Goal: Task Accomplishment & Management: Manage account settings

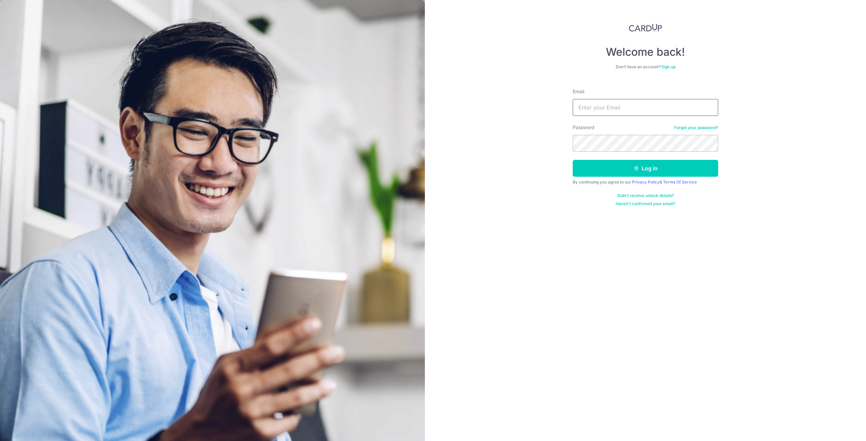
click at [590, 107] on input "Email" at bounding box center [644, 107] width 145 height 17
type input "[EMAIL_ADDRESS][DOMAIN_NAME]"
click at [572, 160] on button "Log in" at bounding box center [644, 168] width 145 height 17
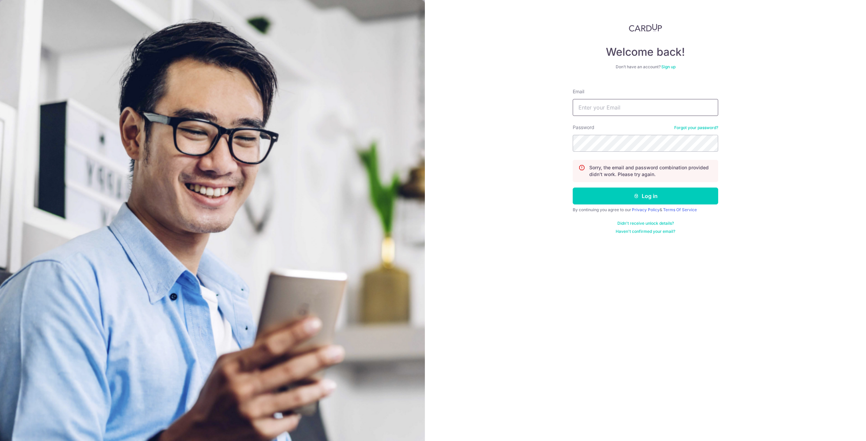
click at [605, 109] on input "Email" at bounding box center [644, 107] width 145 height 17
type input "[EMAIL_ADDRESS][DOMAIN_NAME]"
click at [609, 196] on button "Log in" at bounding box center [644, 196] width 145 height 17
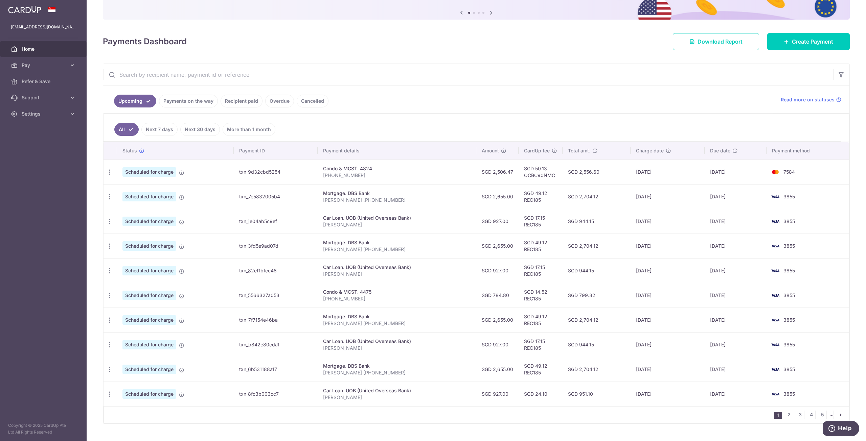
scroll to position [67, 0]
click at [110, 218] on icon "button" at bounding box center [109, 221] width 7 height 7
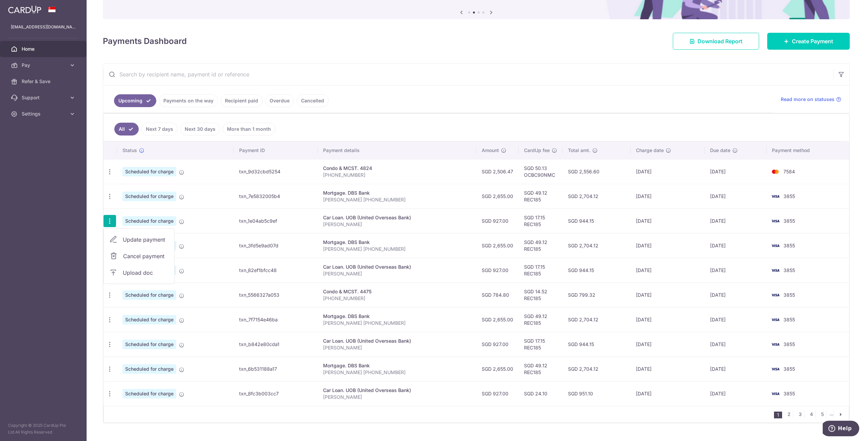
click at [150, 253] on span "Cancel payment" at bounding box center [145, 256] width 45 height 8
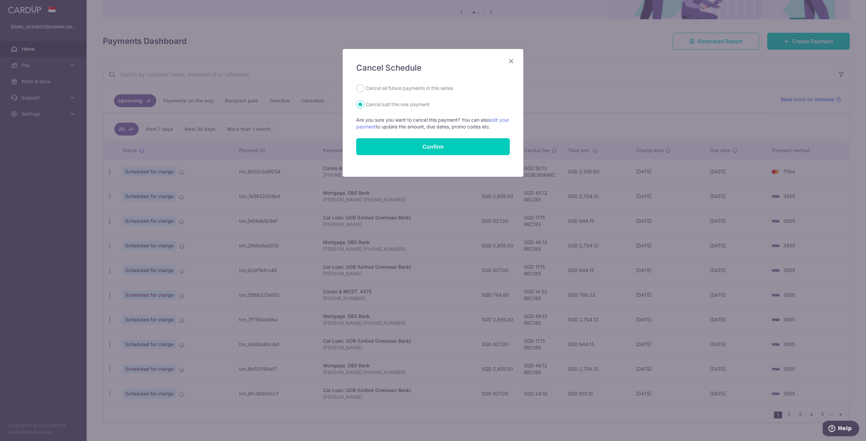
click at [404, 88] on label "Cancel all future payments in this series" at bounding box center [410, 88] width 88 height 8
click at [364, 88] on input "Cancel all future payments in this series" at bounding box center [360, 88] width 8 height 8
radio input "true"
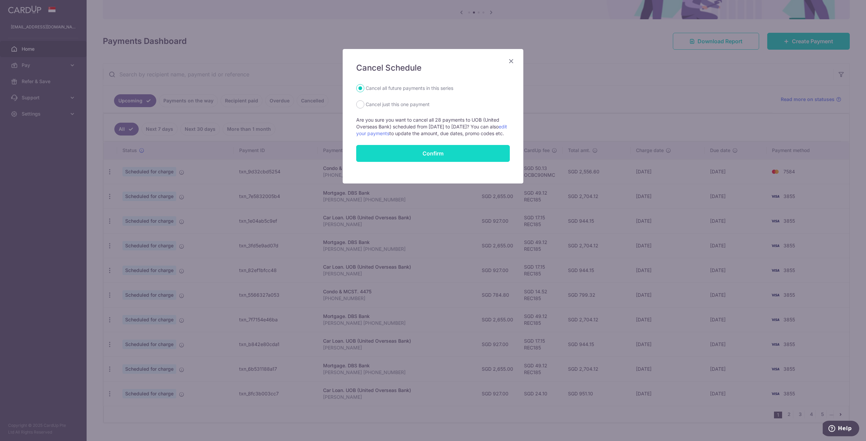
click at [419, 159] on button "Confirm" at bounding box center [433, 153] width 154 height 17
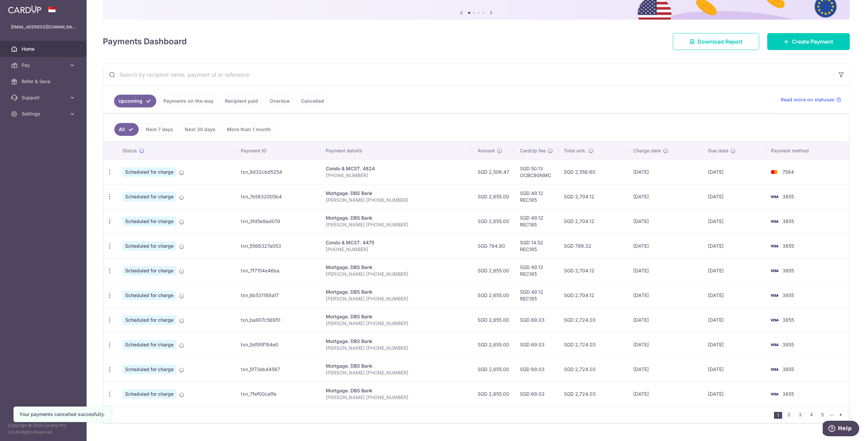
scroll to position [67, 0]
click at [110, 268] on icon "button" at bounding box center [109, 270] width 7 height 7
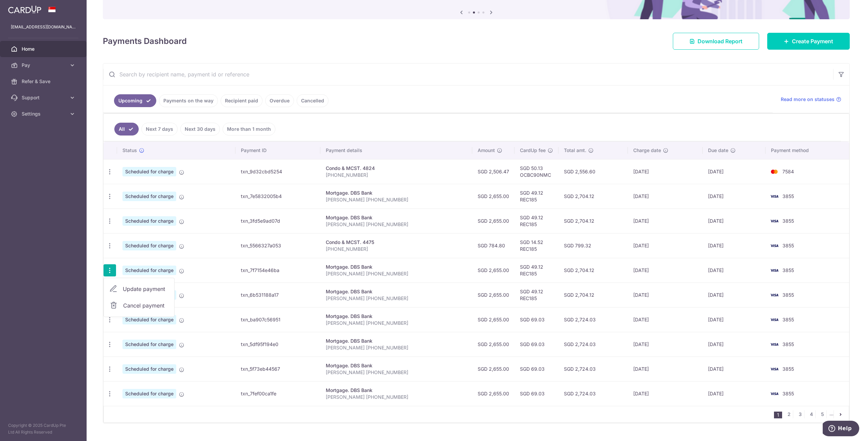
click at [142, 303] on span "Cancel payment" at bounding box center [145, 306] width 45 height 8
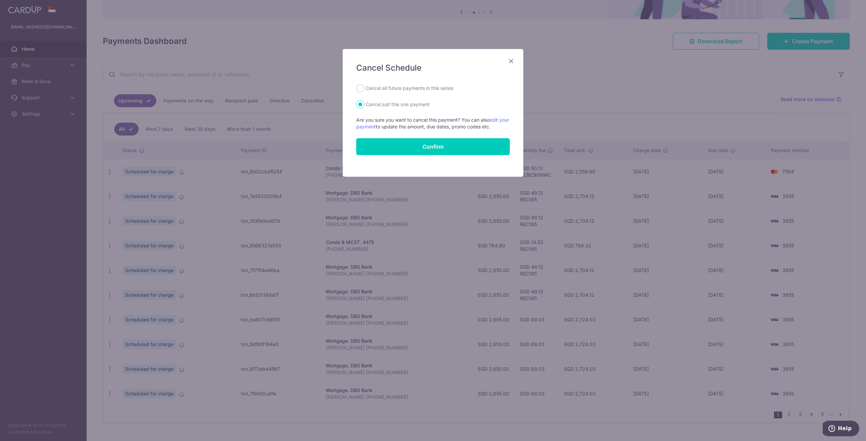
click at [367, 86] on label "Cancel all future payments in this series" at bounding box center [410, 88] width 88 height 8
click at [364, 86] on input "Cancel all future payments in this series" at bounding box center [360, 88] width 8 height 8
radio input "true"
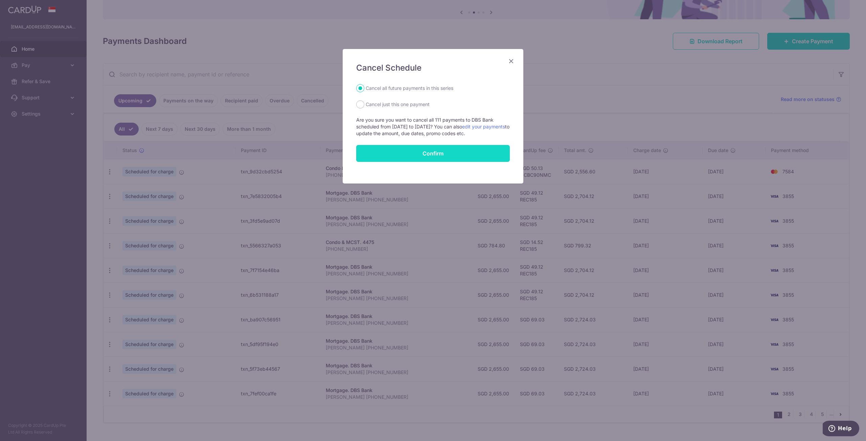
click at [394, 153] on button "Confirm" at bounding box center [433, 153] width 154 height 17
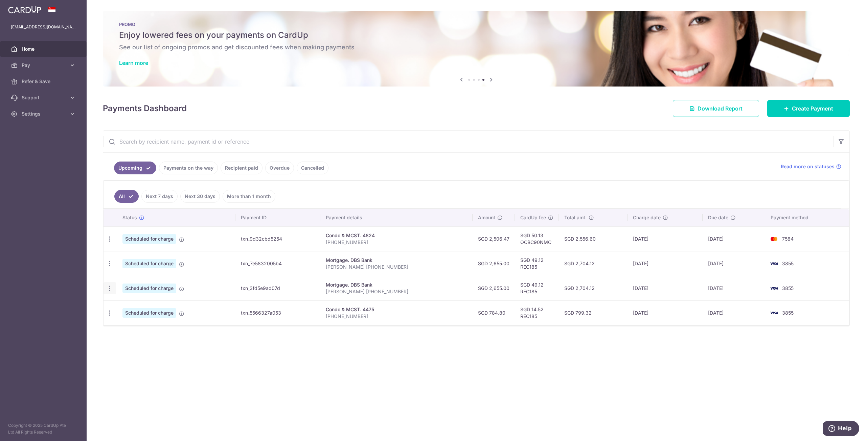
click at [108, 288] on icon "button" at bounding box center [109, 288] width 7 height 7
click at [149, 321] on span "Cancel payment" at bounding box center [145, 324] width 45 height 8
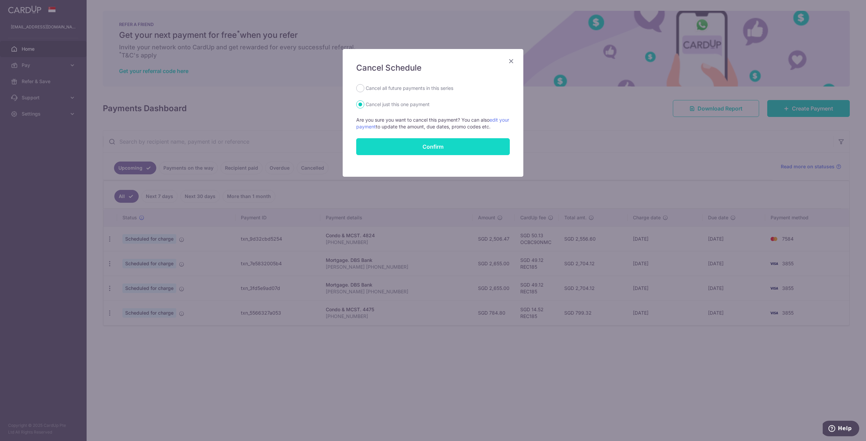
click at [401, 147] on button "Confirm" at bounding box center [433, 146] width 154 height 17
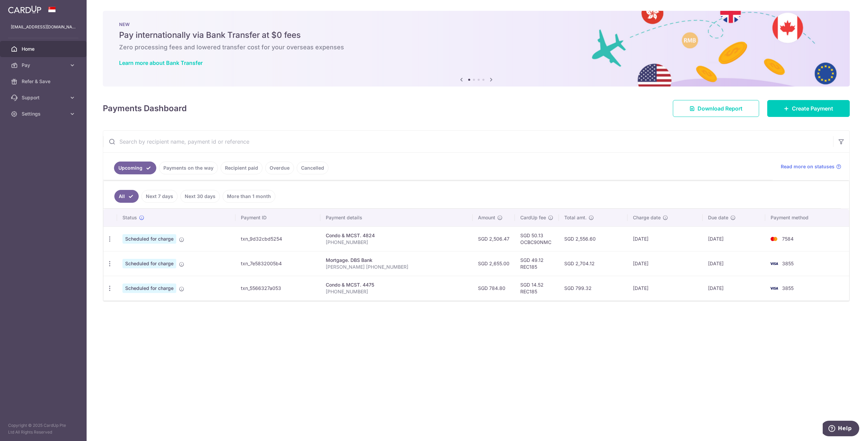
click at [34, 49] on span "Home" at bounding box center [44, 49] width 45 height 7
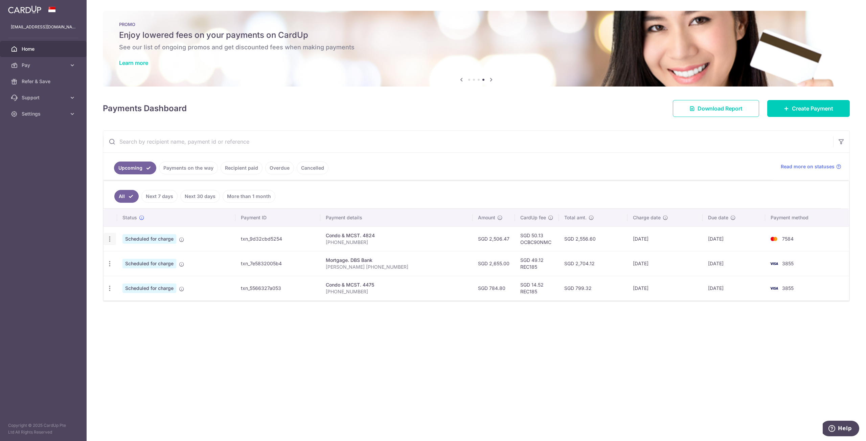
click at [109, 236] on icon "button" at bounding box center [109, 239] width 7 height 7
click at [141, 273] on span "Cancel payment" at bounding box center [145, 274] width 45 height 8
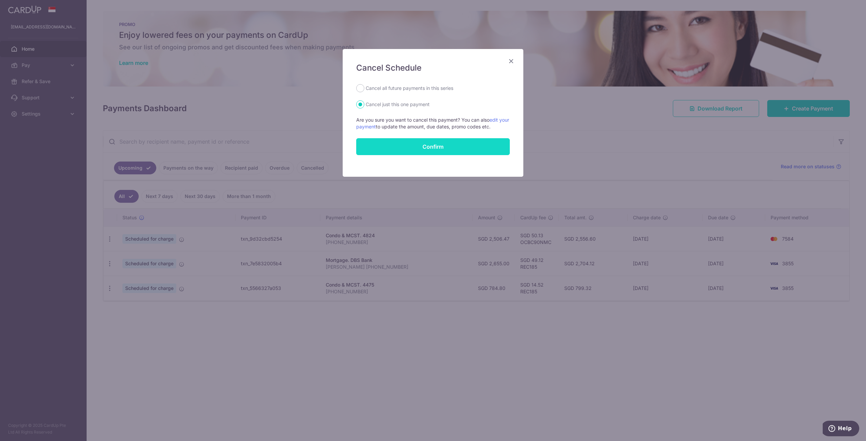
click at [402, 145] on button "Confirm" at bounding box center [433, 146] width 154 height 17
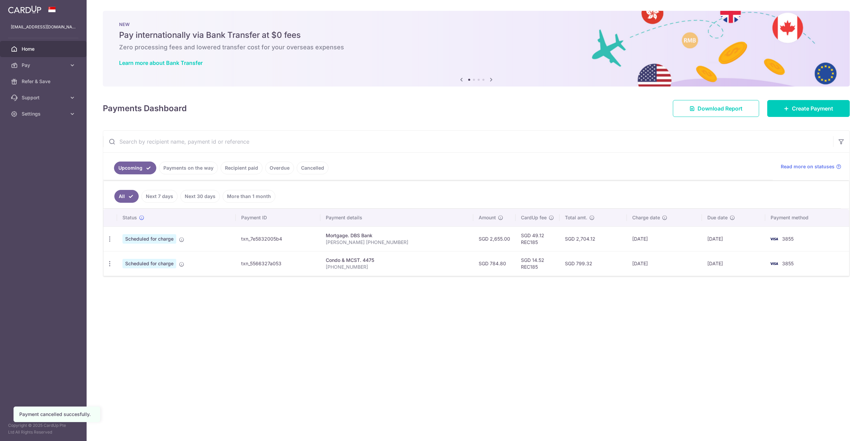
click at [109, 229] on td "Update payment Cancel payment" at bounding box center [110, 239] width 14 height 25
click at [110, 236] on icon "button" at bounding box center [109, 239] width 7 height 7
click at [154, 272] on span "Cancel payment" at bounding box center [145, 274] width 45 height 8
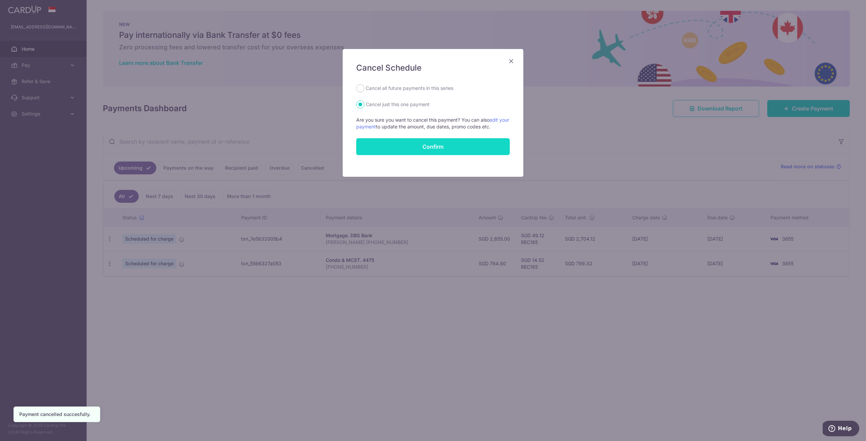
click at [404, 147] on button "Confirm" at bounding box center [433, 146] width 154 height 17
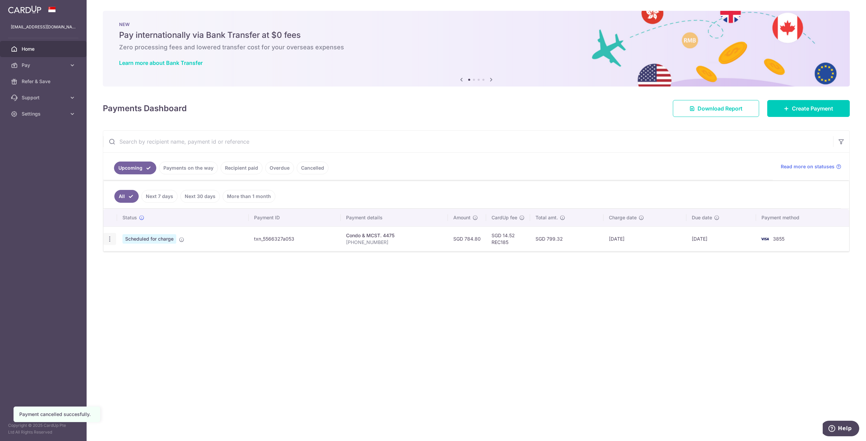
click at [110, 238] on icon "button" at bounding box center [109, 239] width 7 height 7
click at [144, 270] on span "Cancel payment" at bounding box center [145, 274] width 45 height 8
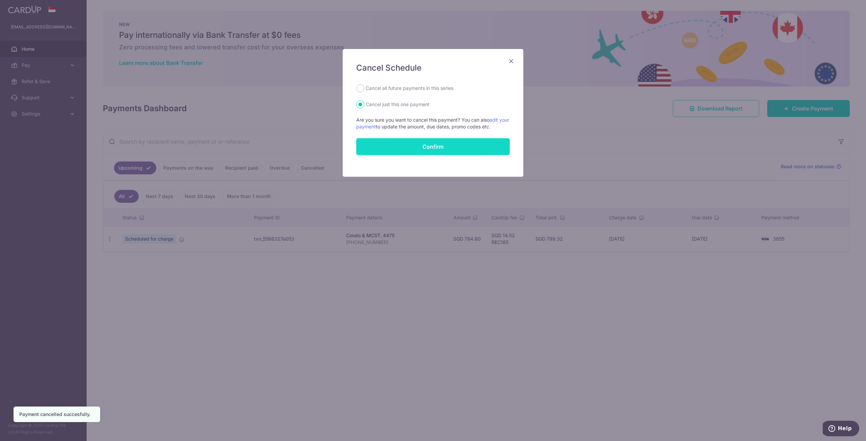
click at [391, 147] on button "Confirm" at bounding box center [433, 146] width 154 height 17
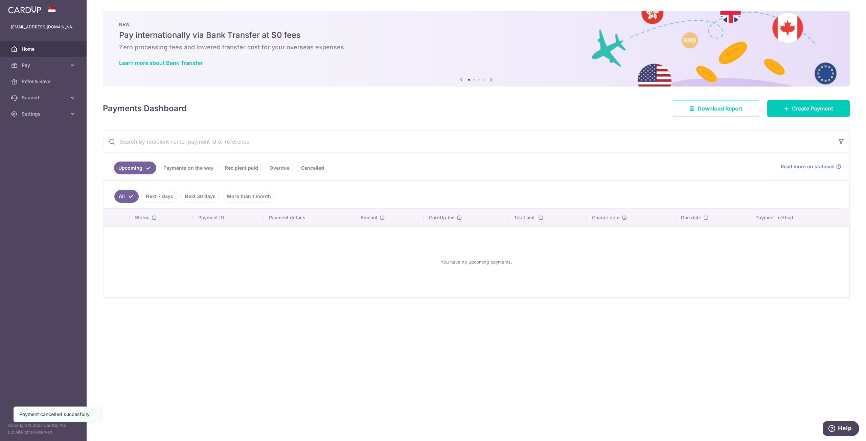
click at [305, 167] on link "Cancelled" at bounding box center [313, 168] width 32 height 13
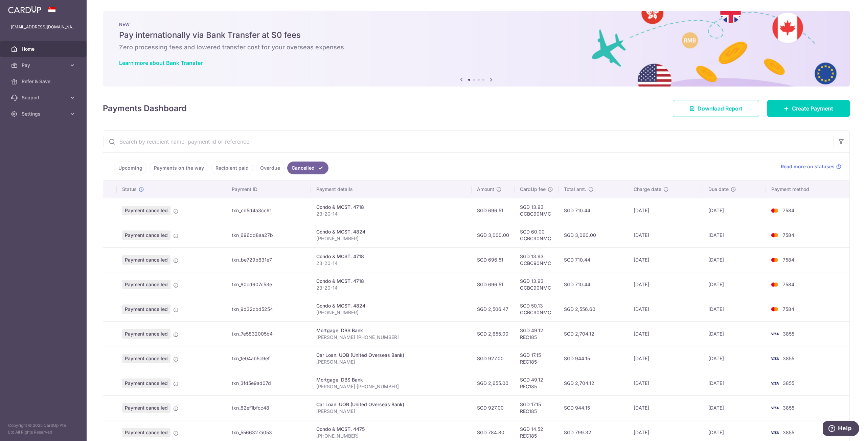
click at [258, 170] on link "Overdue" at bounding box center [270, 168] width 29 height 13
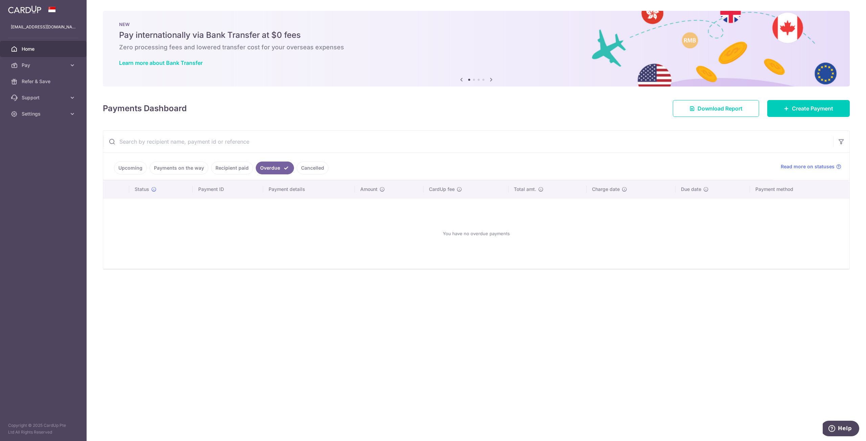
click at [236, 168] on link "Recipient paid" at bounding box center [232, 168] width 42 height 13
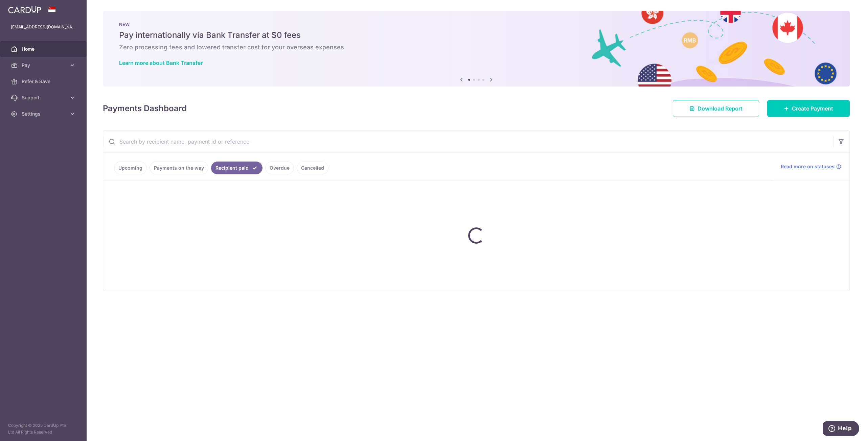
click at [192, 169] on ul "Upcoming Payments on the way Recipient paid Overdue Cancelled" at bounding box center [437, 166] width 669 height 27
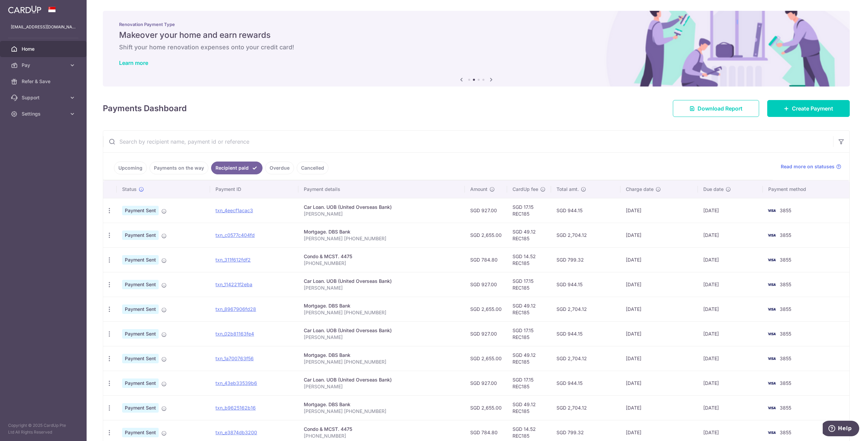
click at [175, 168] on link "Payments on the way" at bounding box center [178, 168] width 59 height 13
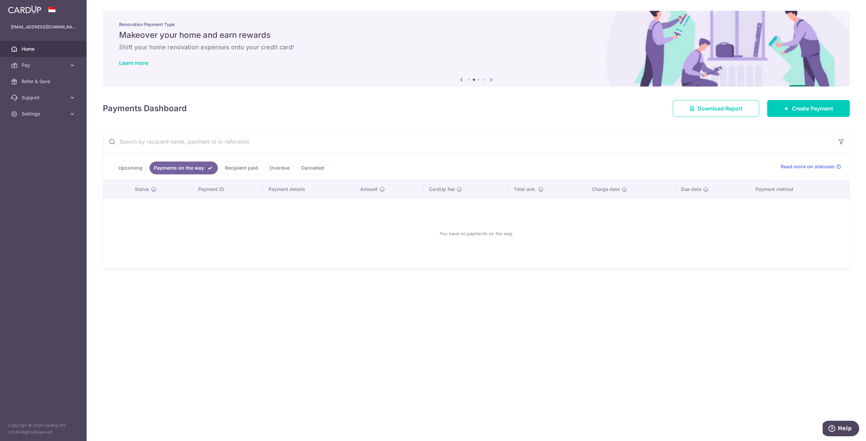
click at [133, 167] on link "Upcoming" at bounding box center [130, 168] width 33 height 13
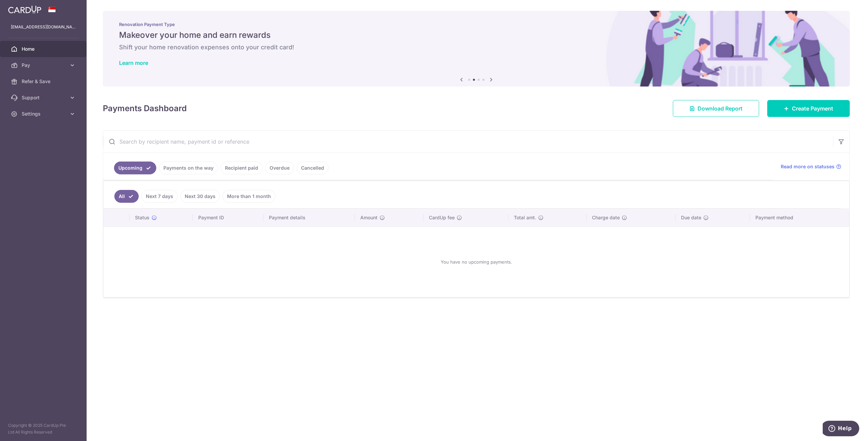
click at [54, 48] on span "Home" at bounding box center [44, 49] width 45 height 7
